Goal: Transaction & Acquisition: Purchase product/service

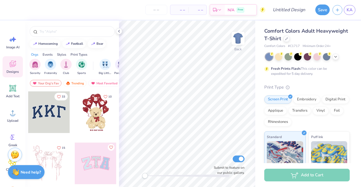
click at [332, 59] on div at bounding box center [307, 56] width 84 height 7
click at [334, 56] on polyline at bounding box center [335, 56] width 2 height 1
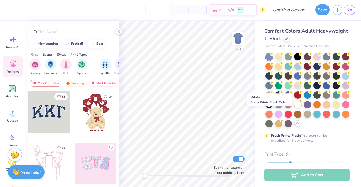
click at [294, 108] on div at bounding box center [297, 104] width 7 height 7
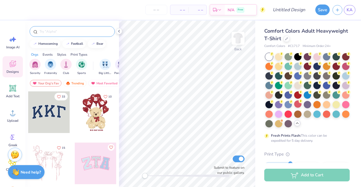
click at [56, 30] on input "text" at bounding box center [75, 32] width 72 height 6
type input "uniqlo"
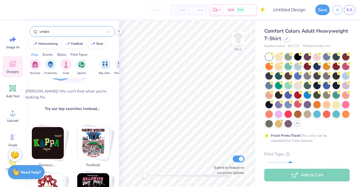
scroll to position [60, 0]
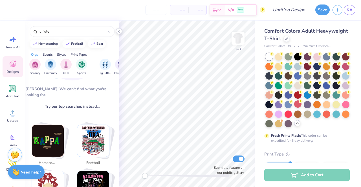
click at [118, 33] on icon at bounding box center [119, 31] width 5 height 5
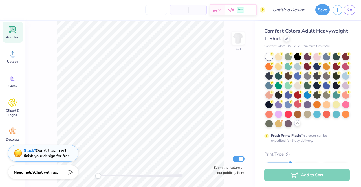
scroll to position [0, 0]
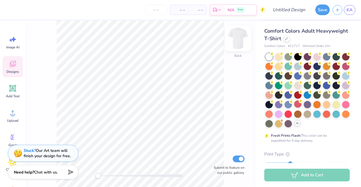
click at [238, 45] on img at bounding box center [238, 38] width 23 height 23
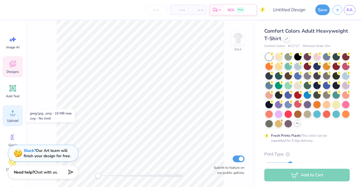
click at [15, 115] on icon at bounding box center [12, 113] width 8 height 8
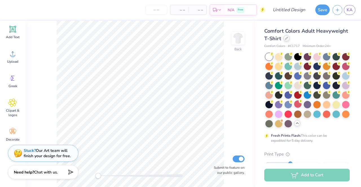
click at [290, 40] on div at bounding box center [286, 38] width 6 height 6
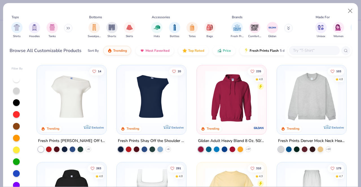
click at [314, 50] on input "text" at bounding box center [313, 50] width 43 height 6
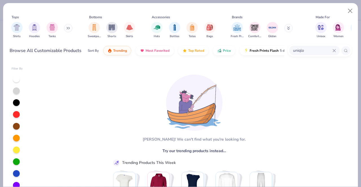
click at [313, 49] on input "uniqlo" at bounding box center [312, 50] width 40 height 6
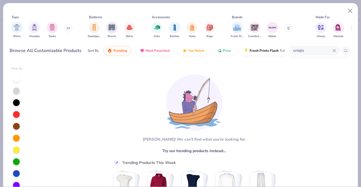
click at [313, 49] on input "uniqlo" at bounding box center [312, 50] width 40 height 6
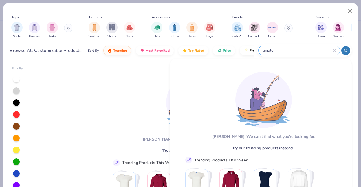
click at [313, 49] on input "uniqlo" at bounding box center [297, 50] width 70 height 6
click at [296, 48] on input "uniqlo" at bounding box center [297, 50] width 70 height 6
click at [269, 52] on input "uniqlo" at bounding box center [297, 50] width 70 height 6
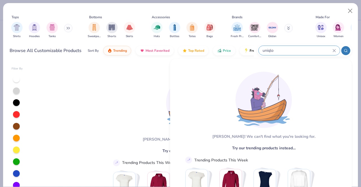
click at [269, 52] on input "uniqlo" at bounding box center [297, 50] width 70 height 6
type input "u"
type input "tee"
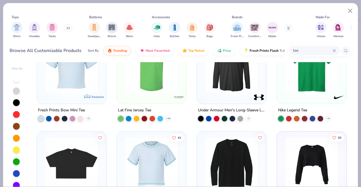
scroll to position [406, 0]
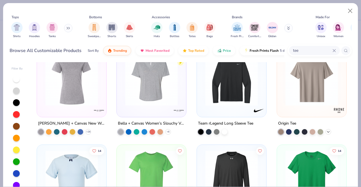
click at [326, 133] on icon at bounding box center [328, 132] width 5 height 5
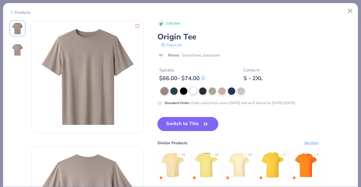
click at [191, 92] on div at bounding box center [192, 90] width 7 height 7
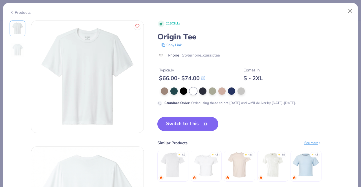
click at [199, 127] on button "Switch to This" at bounding box center [187, 124] width 61 height 14
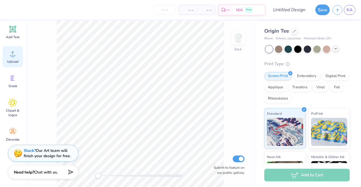
click at [15, 57] on icon at bounding box center [12, 54] width 8 height 8
click at [6, 58] on div "Upload" at bounding box center [13, 56] width 20 height 21
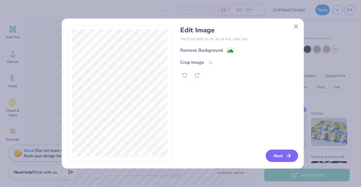
click at [279, 153] on button "Next" at bounding box center [282, 156] width 32 height 12
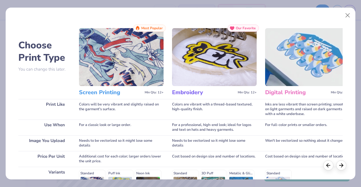
scroll to position [93, 0]
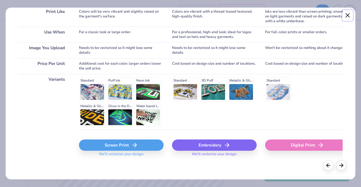
click at [348, 18] on button "Close" at bounding box center [347, 15] width 11 height 11
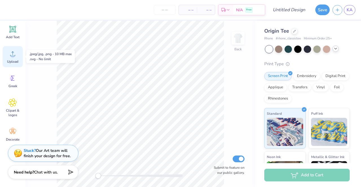
click at [14, 59] on div "Upload" at bounding box center [13, 56] width 20 height 21
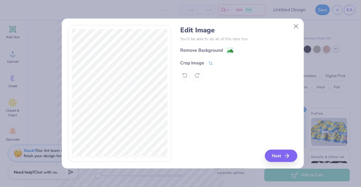
click at [208, 65] on icon at bounding box center [210, 63] width 5 height 5
click at [55, 140] on div "Edit Image You’ll be able to do all of this later too. Remove Background Crop I…" at bounding box center [180, 93] width 361 height 187
click at [281, 156] on div "Edit Image You’ll be able to do all of this later too. Remove Background Crop I…" at bounding box center [238, 94] width 117 height 138
click at [218, 62] on icon at bounding box center [219, 62] width 3 height 3
click at [282, 154] on button "Next" at bounding box center [282, 156] width 32 height 12
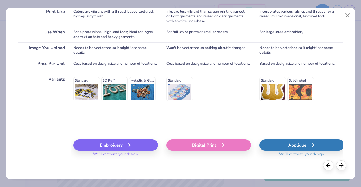
scroll to position [0, 0]
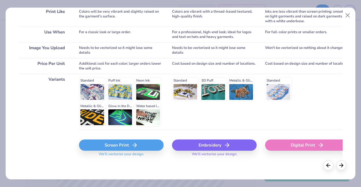
click at [118, 93] on div "Standard Puff Ink Neon Ink Metallic & Glitter Ink Glow in the Dark Ink Water ba…" at bounding box center [121, 102] width 85 height 50
click at [103, 87] on div "Standard Puff Ink Neon Ink Metallic & Glitter Ink Glow in the Dark Ink Water ba…" at bounding box center [121, 102] width 85 height 50
click at [87, 89] on div "Standard Puff Ink Neon Ink Metallic & Glitter Ink Glow in the Dark Ink Water ba…" at bounding box center [121, 102] width 85 height 50
click at [132, 91] on div "Standard Puff Ink Neon Ink Metallic & Glitter Ink Glow in the Dark Ink Water ba…" at bounding box center [121, 102] width 85 height 50
click at [112, 144] on div "Screen Print" at bounding box center [121, 145] width 85 height 11
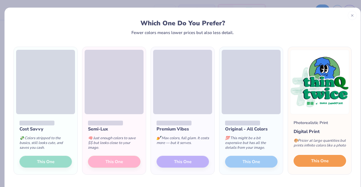
click at [306, 163] on button "This One" at bounding box center [320, 161] width 52 height 12
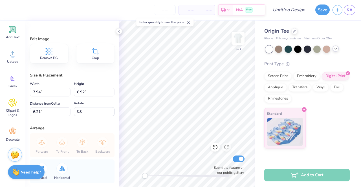
type input "7.94"
type input "6.92"
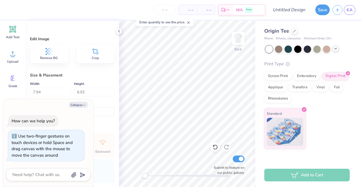
type input "2.28"
type textarea "x"
type input "6.98"
type input "6.09"
click at [239, 36] on img at bounding box center [238, 38] width 23 height 23
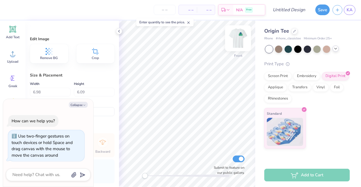
click at [244, 43] on img at bounding box center [238, 38] width 23 height 23
type textarea "x"
type input "10.17"
type input "8.87"
type input "7.82"
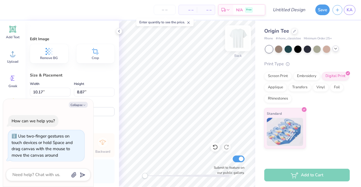
type textarea "x"
type input "5.07"
type textarea "x"
type input "5.30"
type textarea "x"
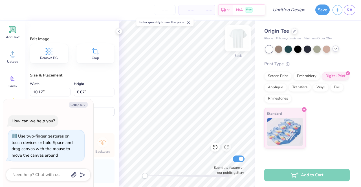
type input "5.63"
type input "4.91"
type textarea "x"
type input "3.00"
click at [302, 78] on div "Embroidery" at bounding box center [306, 75] width 27 height 8
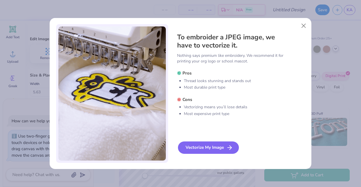
click at [206, 150] on div "Vectorize My Image" at bounding box center [208, 148] width 61 height 12
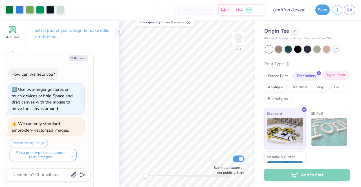
click at [322, 80] on div "Digital Print" at bounding box center [335, 75] width 27 height 8
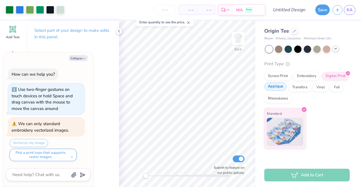
click at [280, 88] on div "Applique" at bounding box center [275, 87] width 23 height 8
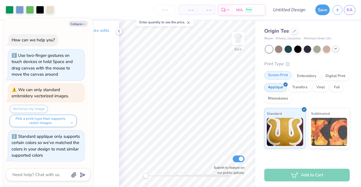
click at [277, 76] on div "Screen Print" at bounding box center [277, 75] width 27 height 8
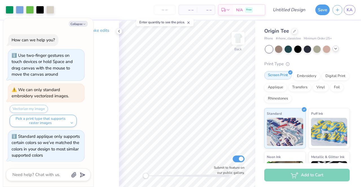
scroll to position [34, 0]
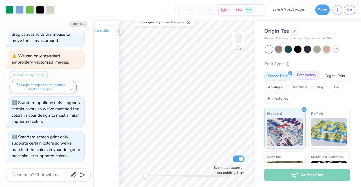
click at [299, 77] on div "Embroidery" at bounding box center [306, 75] width 27 height 8
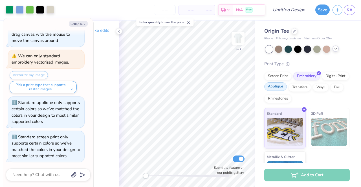
click at [287, 90] on div "Applique" at bounding box center [275, 87] width 23 height 8
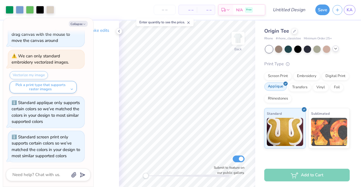
scroll to position [68, 0]
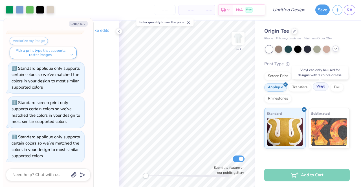
click at [321, 86] on div "Vinyl" at bounding box center [321, 87] width 16 height 8
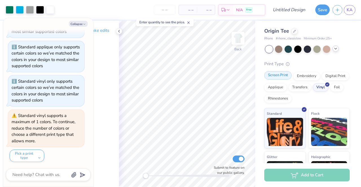
click at [277, 79] on div "Screen Print" at bounding box center [277, 75] width 27 height 8
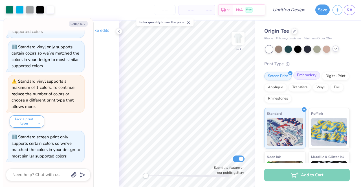
click at [314, 74] on div "Embroidery" at bounding box center [306, 75] width 27 height 8
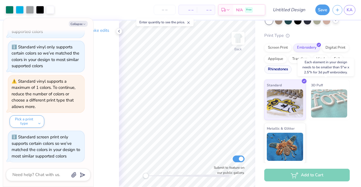
scroll to position [0, 0]
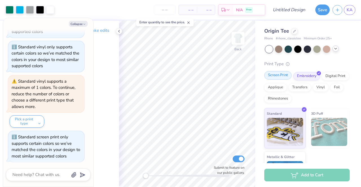
click at [280, 74] on div "Screen Print" at bounding box center [277, 75] width 27 height 8
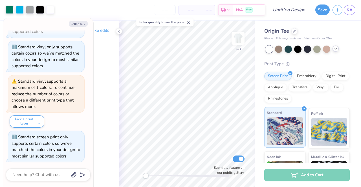
scroll to position [72, 0]
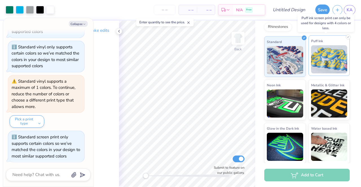
click at [325, 67] on img at bounding box center [329, 59] width 36 height 28
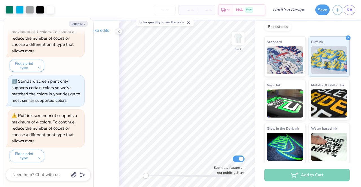
click at [118, 35] on div "Select part of your design to make edits in this panel" at bounding box center [72, 36] width 94 height 31
click at [118, 32] on icon at bounding box center [119, 31] width 5 height 5
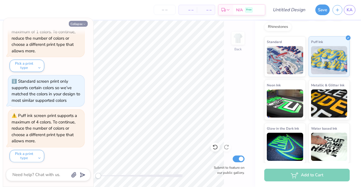
click at [76, 24] on button "Collapse" at bounding box center [78, 24] width 19 height 6
type textarea "x"
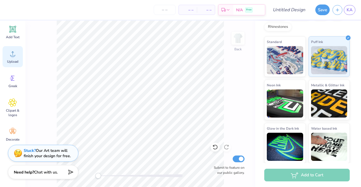
click at [16, 57] on icon at bounding box center [12, 54] width 8 height 8
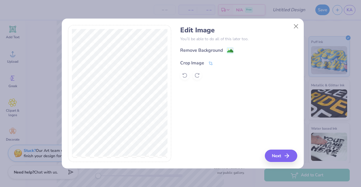
click at [192, 63] on div "Crop Image" at bounding box center [192, 63] width 24 height 7
click at [273, 154] on div "Edit Image You’ll be able to do all of this later too. Remove Background Crop I…" at bounding box center [238, 94] width 117 height 138
click at [219, 64] on icon at bounding box center [219, 62] width 3 height 3
click at [273, 153] on button "Next" at bounding box center [282, 156] width 32 height 12
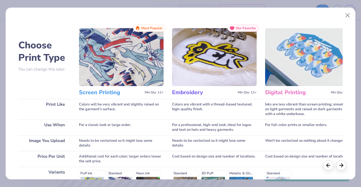
scroll to position [59, 0]
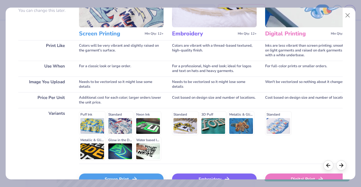
click at [94, 124] on div "Puff Ink Standard Neon Ink Metallic & Glitter Ink Glow in the Dark Ink Water ba…" at bounding box center [121, 136] width 85 height 50
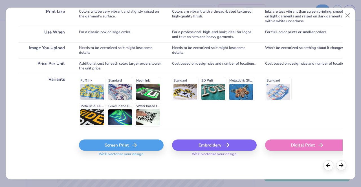
click at [82, 93] on div "Puff Ink Standard Neon Ink Metallic & Glitter Ink Glow in the Dark Ink Water ba…" at bounding box center [121, 102] width 85 height 50
click at [105, 144] on div "Screen Print" at bounding box center [121, 145] width 85 height 11
